Goal: Task Accomplishment & Management: Manage account settings

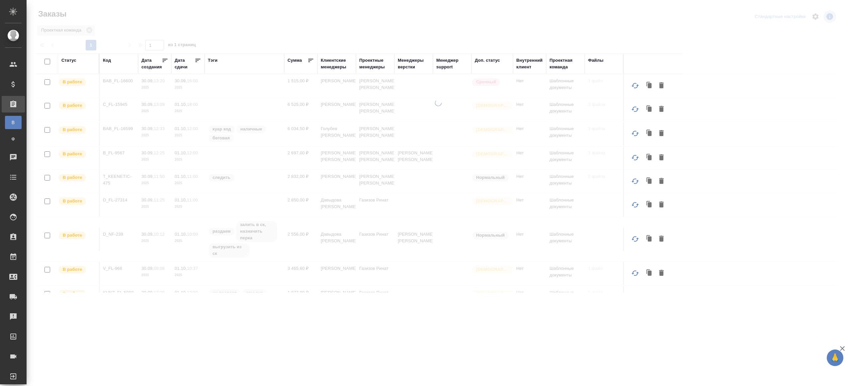
click at [212, 57] on div "Тэги" at bounding box center [213, 60] width 10 height 7
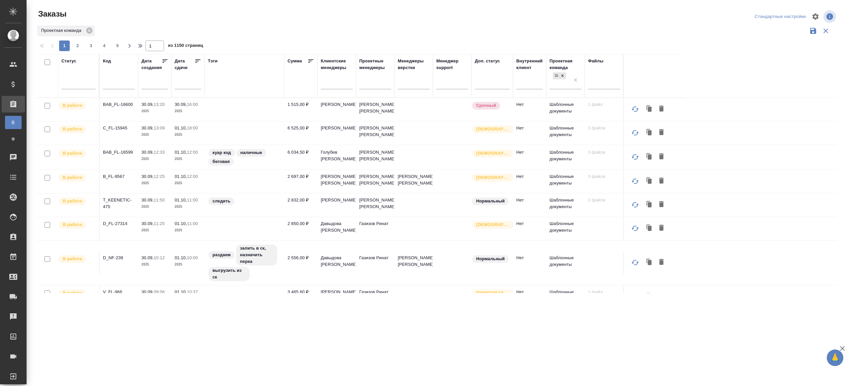
click at [123, 79] on div at bounding box center [119, 85] width 32 height 16
click at [122, 88] on input "text" at bounding box center [119, 85] width 32 height 8
paste input "KUNZ_FL-5988"
click at [250, 38] on div at bounding box center [440, 38] width 806 height 3
type input "KUNZ_FL-5988"
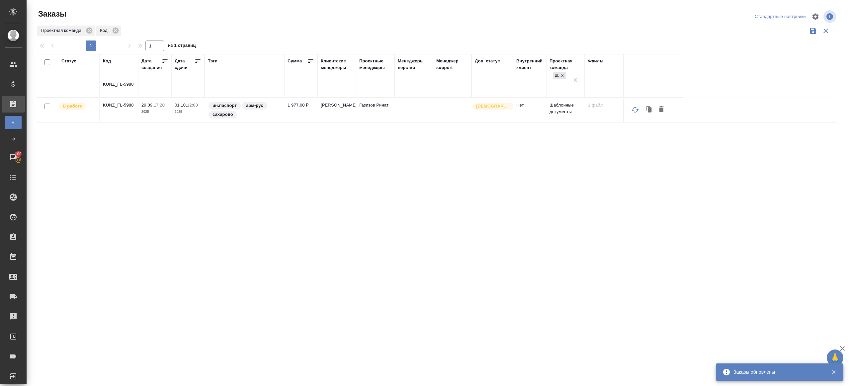
click at [128, 106] on p "KUNZ_FL-5988" at bounding box center [119, 105] width 32 height 7
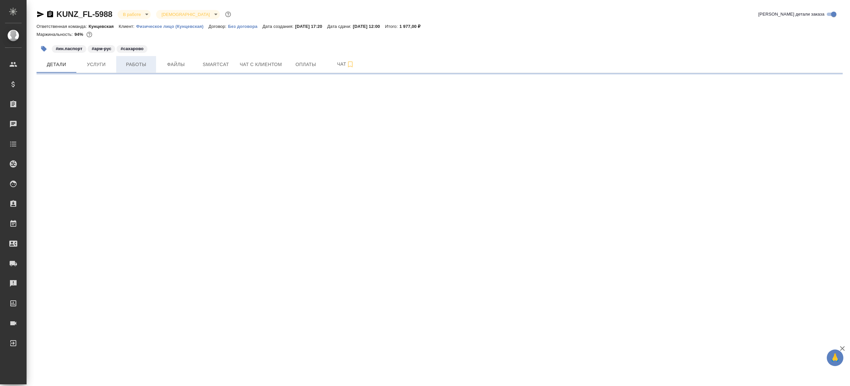
click at [153, 63] on button "Работы" at bounding box center [136, 64] width 40 height 17
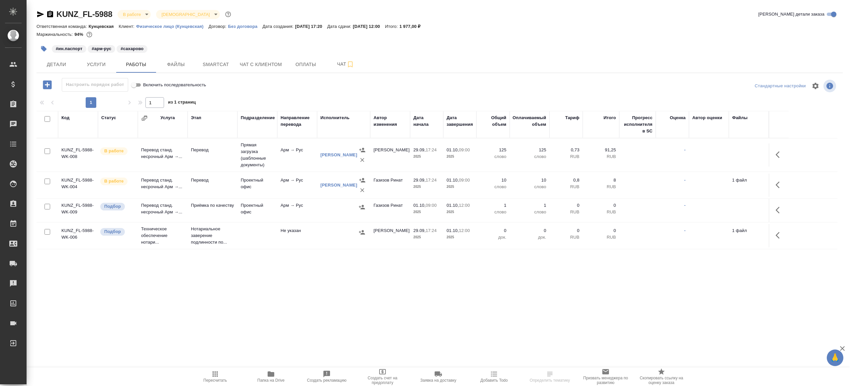
click at [360, 98] on div "1 1 из 1 страниц" at bounding box center [440, 102] width 806 height 11
click at [775, 185] on button "button" at bounding box center [780, 185] width 16 height 16
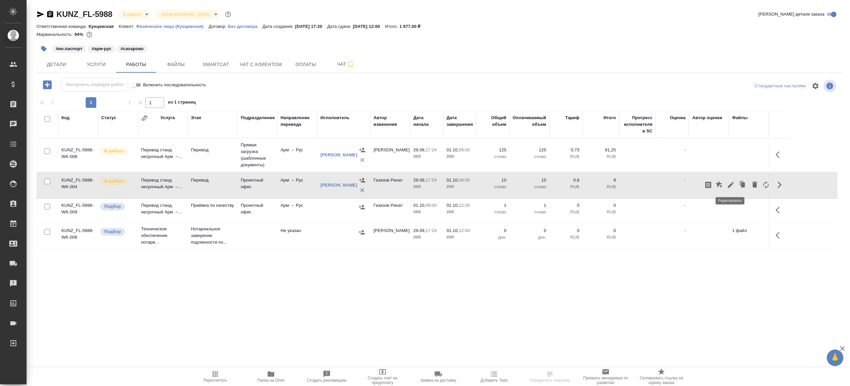
click at [730, 184] on icon "button" at bounding box center [731, 185] width 6 height 6
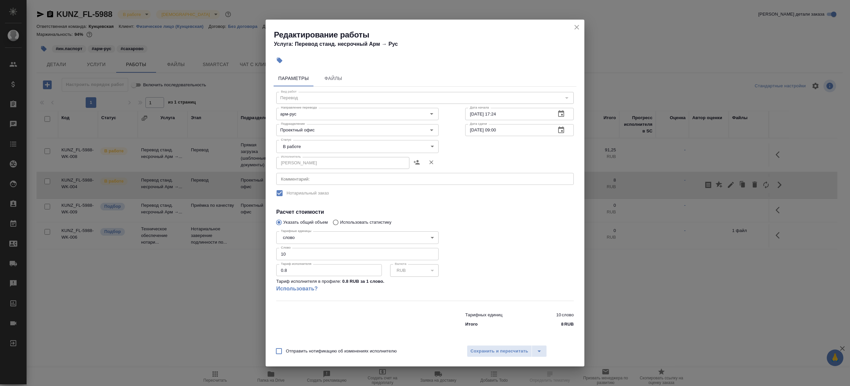
click at [324, 139] on div "Статус В работе inProgress Статус" at bounding box center [357, 145] width 189 height 43
click at [319, 148] on body "🙏 .cls-1 fill:#fff; AWATERA Gazizov Rinat Клиенты Спецификации Заказы Чаты Todo…" at bounding box center [425, 193] width 850 height 386
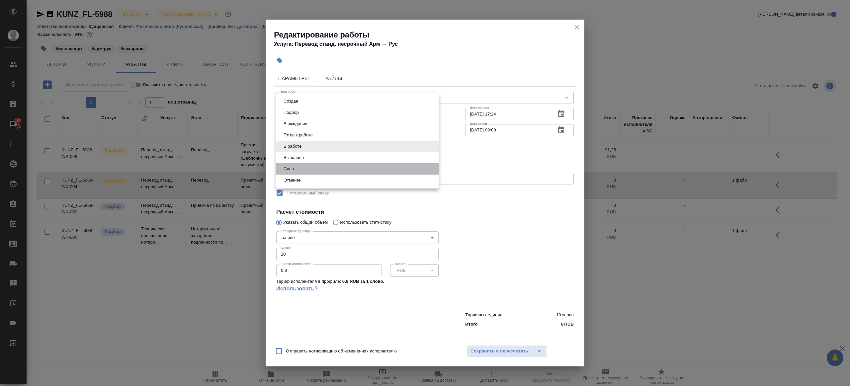
click at [304, 168] on li "Сдан" at bounding box center [357, 168] width 162 height 11
type input "closed"
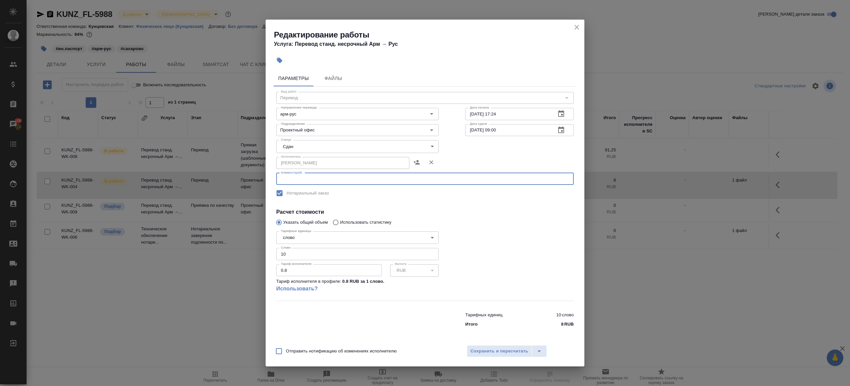
click at [337, 177] on textarea at bounding box center [425, 178] width 288 height 5
paste textarea "г. Ереван ул. Адонци 6/1 д. кв. 9"
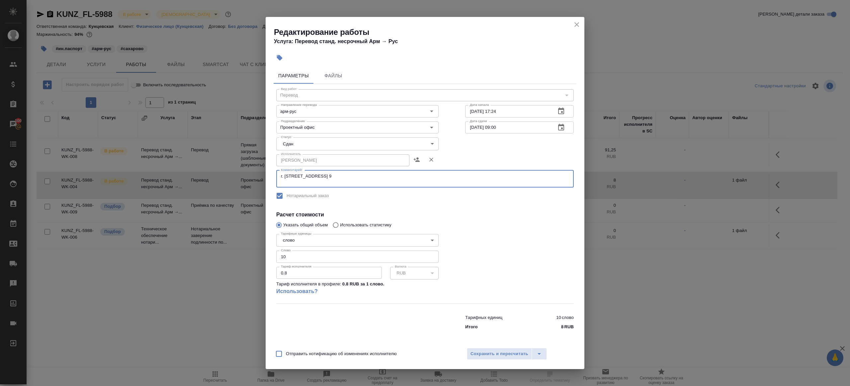
type textarea "г. Ереван ул. Адонци 6/1 д. кв. 9"
click at [499, 214] on h4 "Расчет стоимости" at bounding box center [424, 215] width 297 height 8
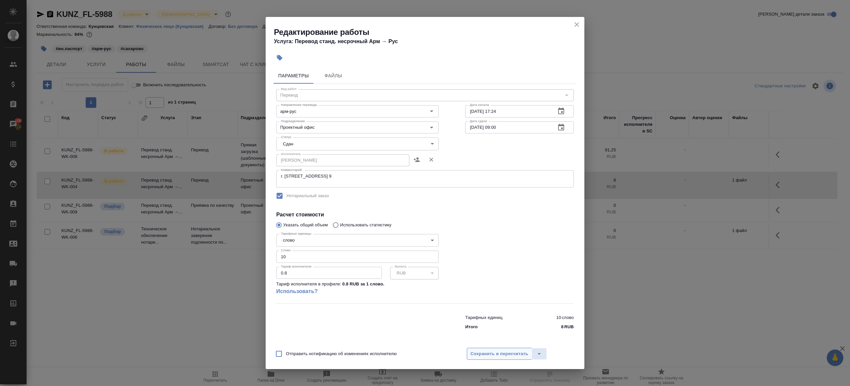
click at [515, 353] on span "Сохранить и пересчитать" at bounding box center [499, 354] width 58 height 8
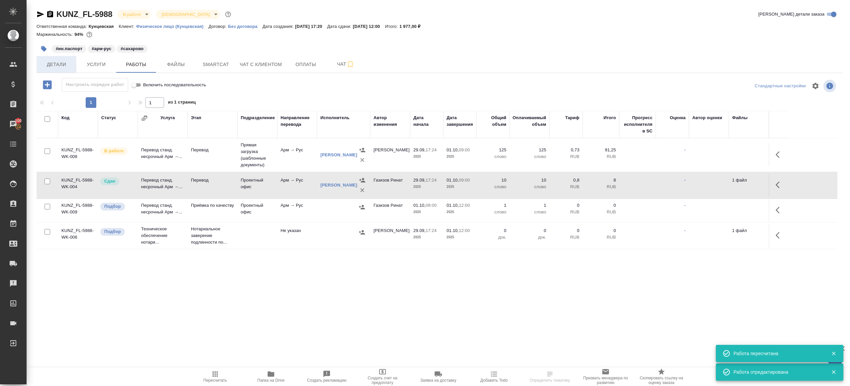
click at [51, 57] on button "Детали" at bounding box center [57, 64] width 40 height 17
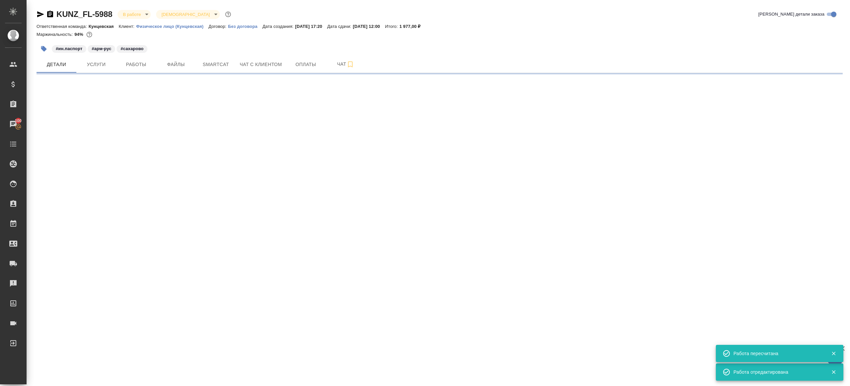
select select "RU"
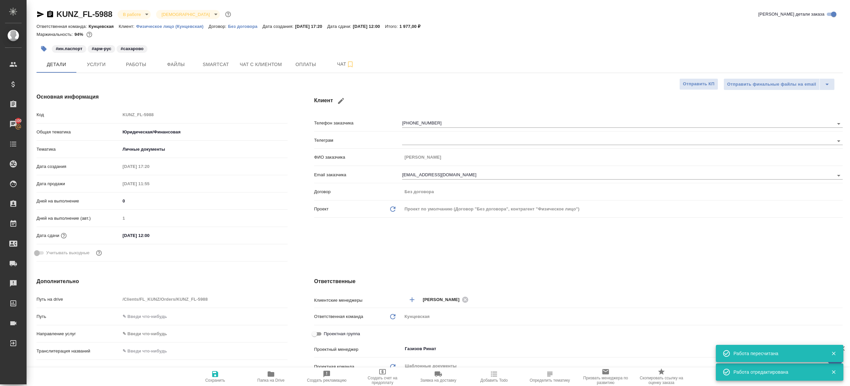
type textarea "x"
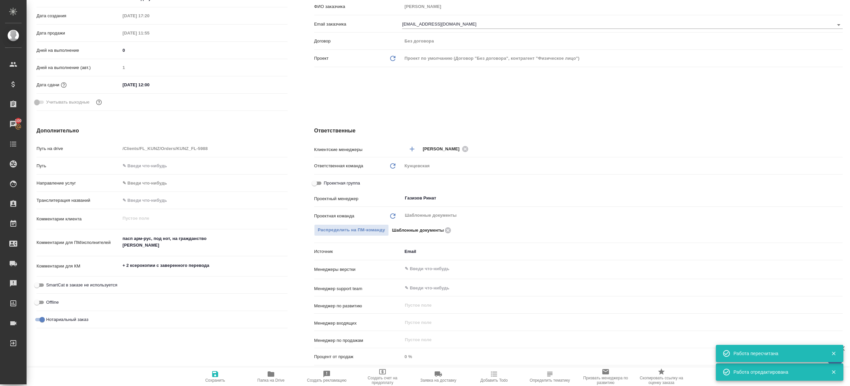
click at [230, 264] on textarea "+ 2 ксерокопии с заверенного перевода" at bounding box center [203, 265] width 167 height 11
type textarea "x"
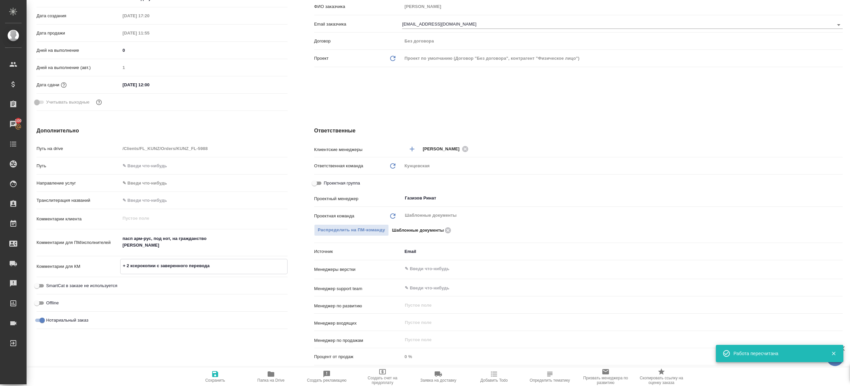
type textarea "x"
click at [220, 246] on textarea "пасп арм-рус, под нот, на гражданство Баграмян Гарегин Каджикович" at bounding box center [204, 242] width 167 height 18
type textarea "x"
type textarea "пасп арм-рус, под нот, на гражданство Баграмян Гарегин Каджикович"
type textarea "x"
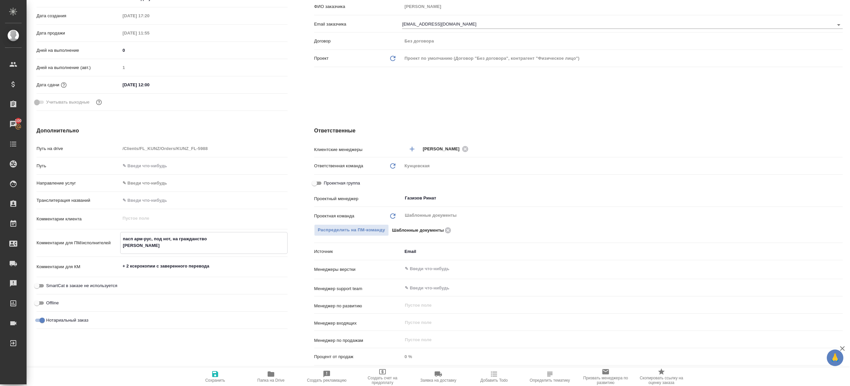
type textarea "x"
type textarea "пасп арм-рус, под нот, на гражданство Баграмян Гарегин Каджикович _"
type textarea "x"
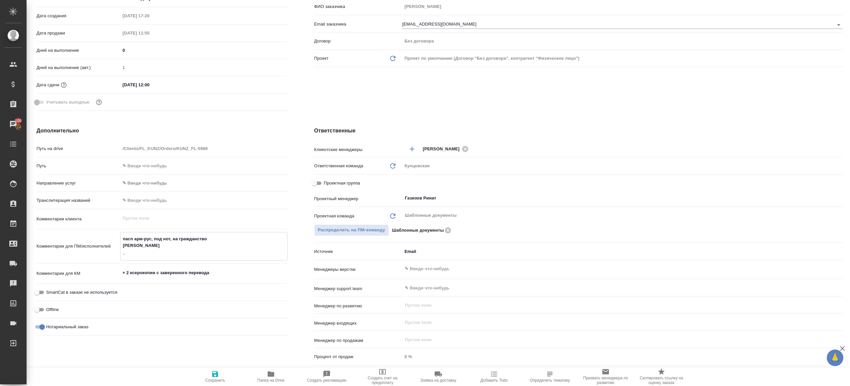
type textarea "x"
type textarea "пасп арм-рус, под нот, на гражданство Баграмян Гарегин Каджикович __"
type textarea "x"
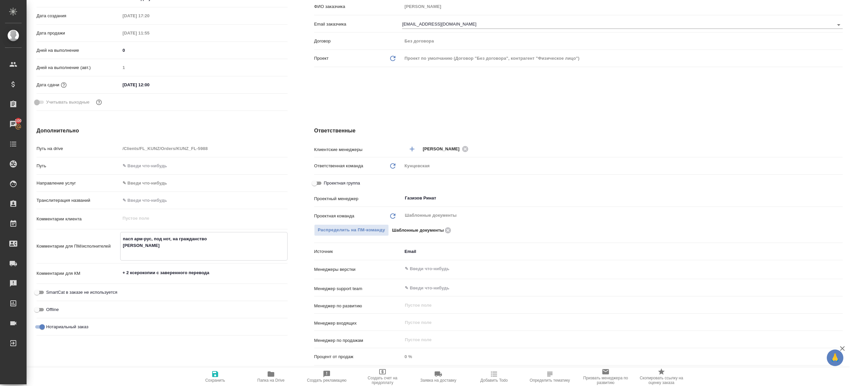
type textarea "пасп арм-рус, под нот, на гражданство Баграмян Гарегин Каджикович ___"
type textarea "x"
type textarea "пасп арм-рус, под нот, на гражданство Баграмян Гарегин Каджикович ___"
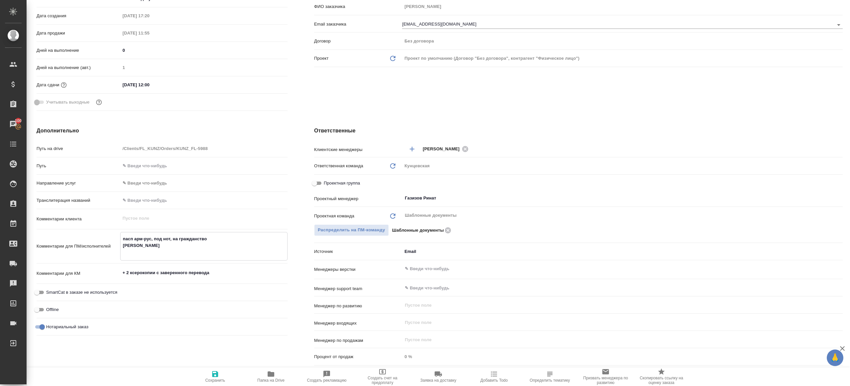
type textarea "x"
paste textarea "г. Ереван ул. Адонци 6/1 д. кв. 9"
type textarea "x"
type textarea "пасп арм-рус, под нот, на гражданство Баграмян Гарегин Каджикович ___ г. Ереван…"
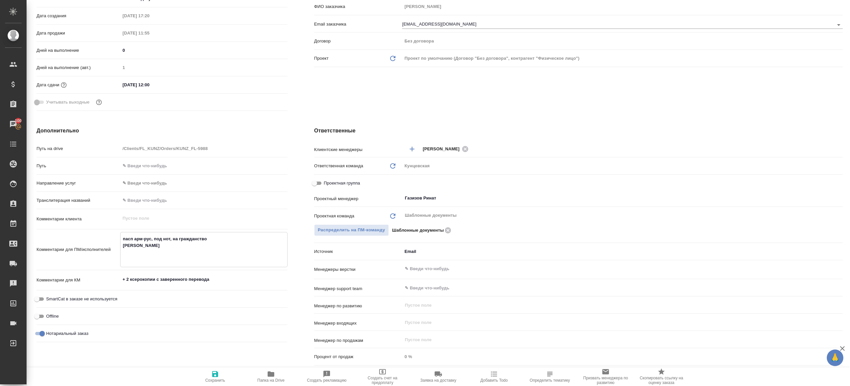
type textarea "x"
type textarea "пасп арм-рус, под нот, на гражданство Баграмян Гарегин Каджикович ___ г. Ереван…"
type textarea "x"
click at [221, 375] on span "Сохранить" at bounding box center [215, 376] width 48 height 13
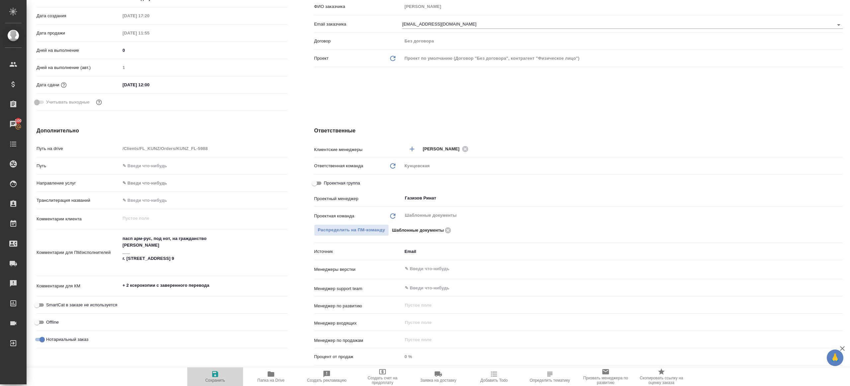
type textarea "x"
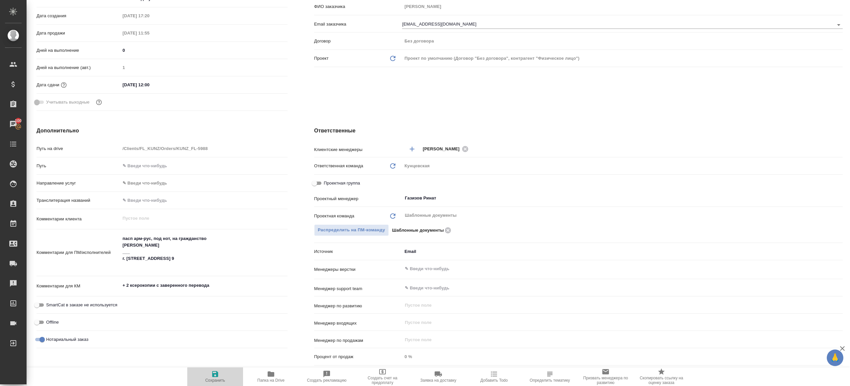
type textarea "x"
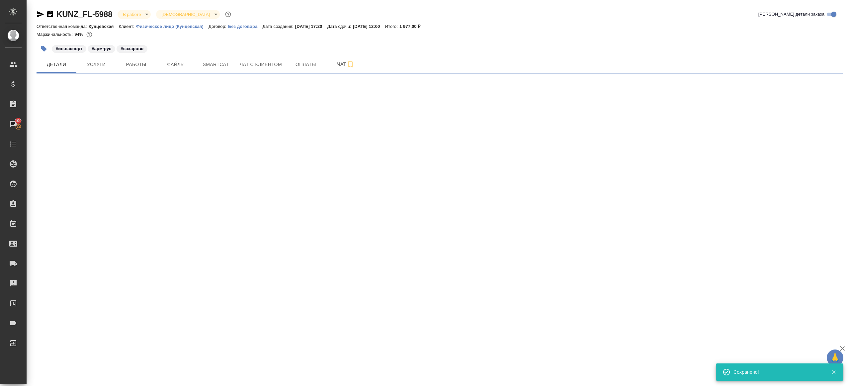
scroll to position [0, 0]
select select "RU"
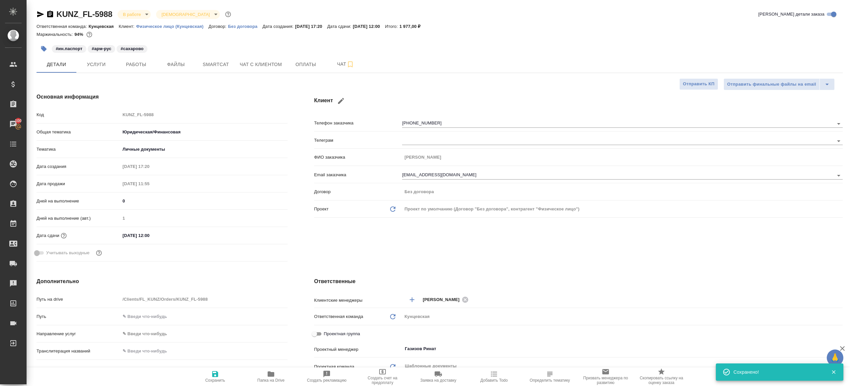
type textarea "x"
click at [133, 60] on button "Работы" at bounding box center [136, 64] width 40 height 17
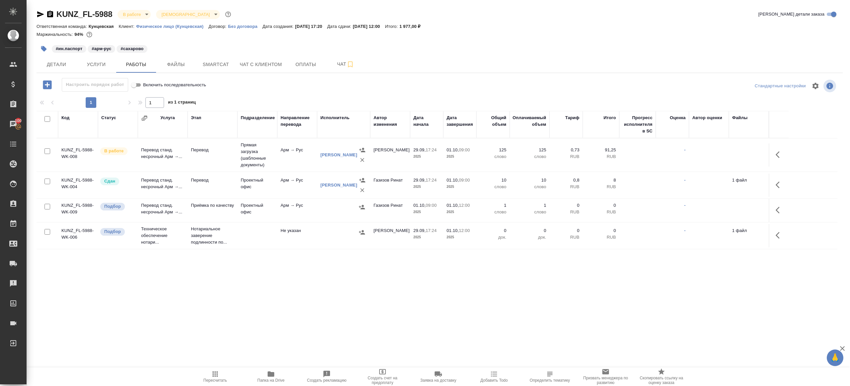
click at [375, 85] on div at bounding box center [439, 86] width 269 height 16
click at [415, 158] on p "2025" at bounding box center [426, 156] width 27 height 7
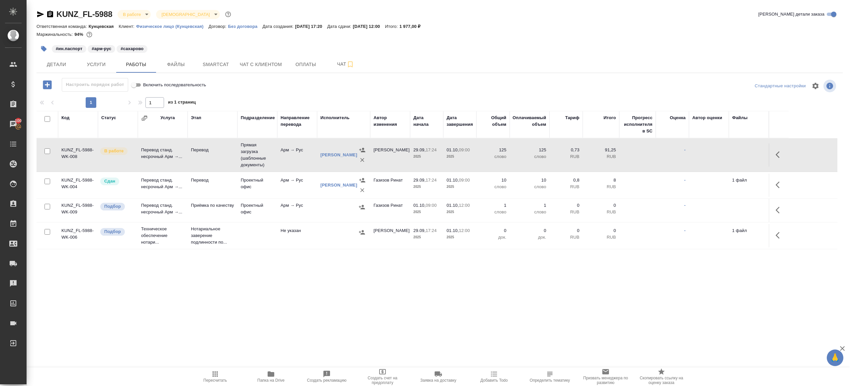
click at [242, 156] on td "Прямая загрузка (шаблонные документы)" at bounding box center [257, 154] width 40 height 33
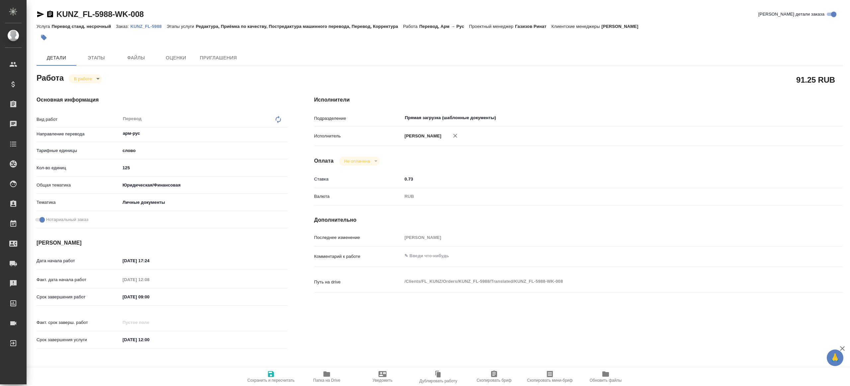
type textarea "x"
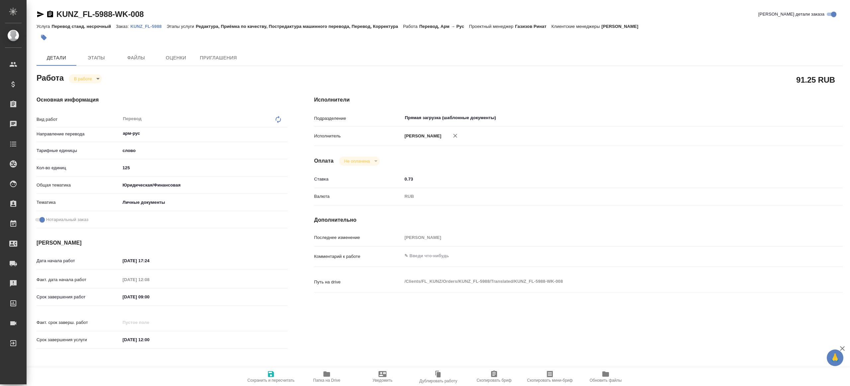
type textarea "x"
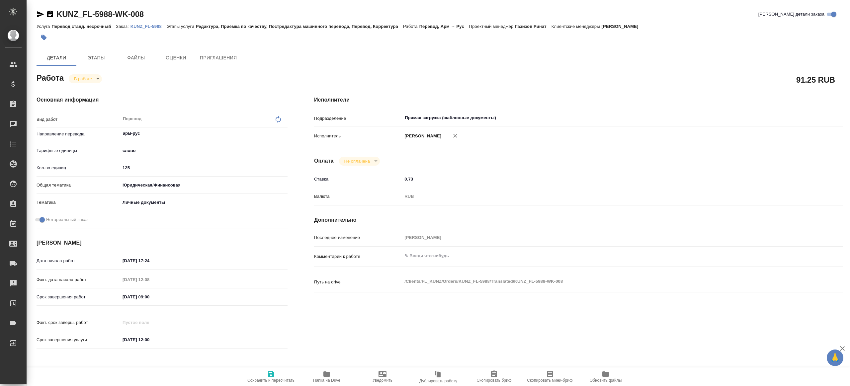
type textarea "x"
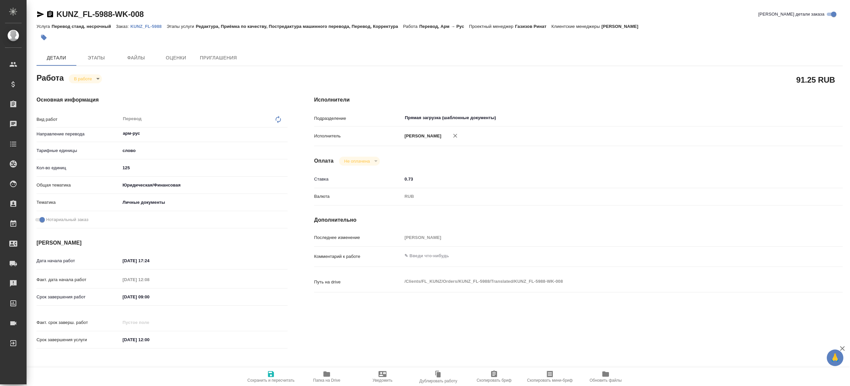
type textarea "x"
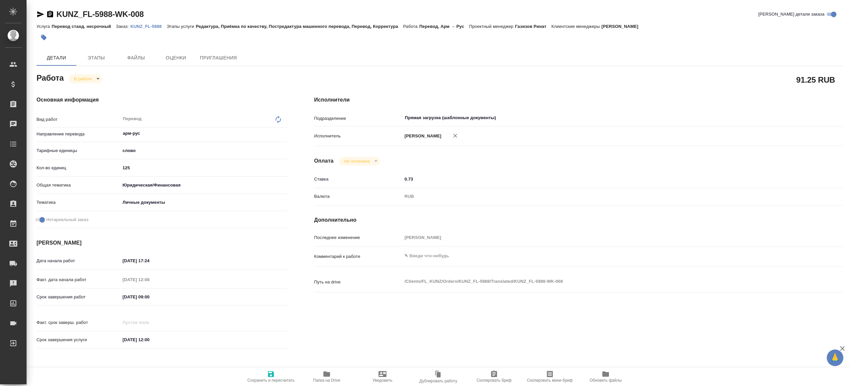
type textarea "x"
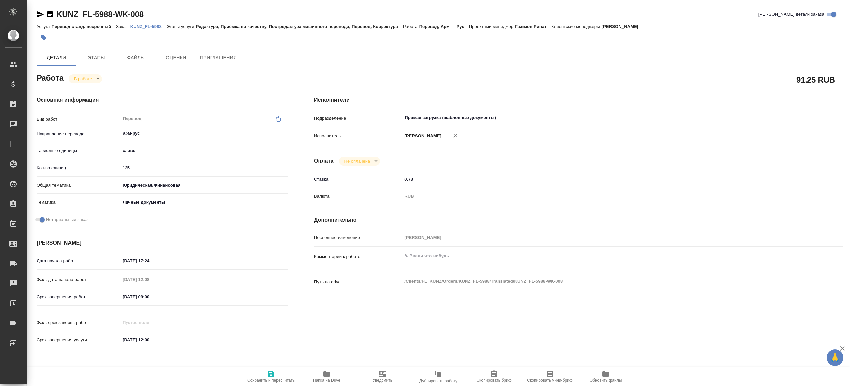
type textarea "x"
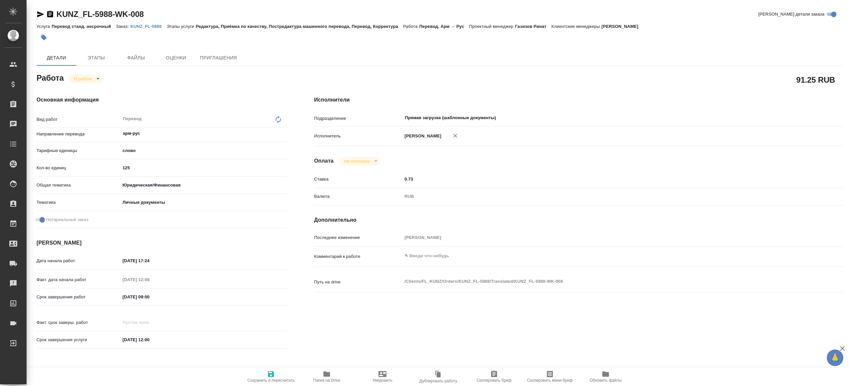
type textarea "x"
